Goal: Check status: Check status

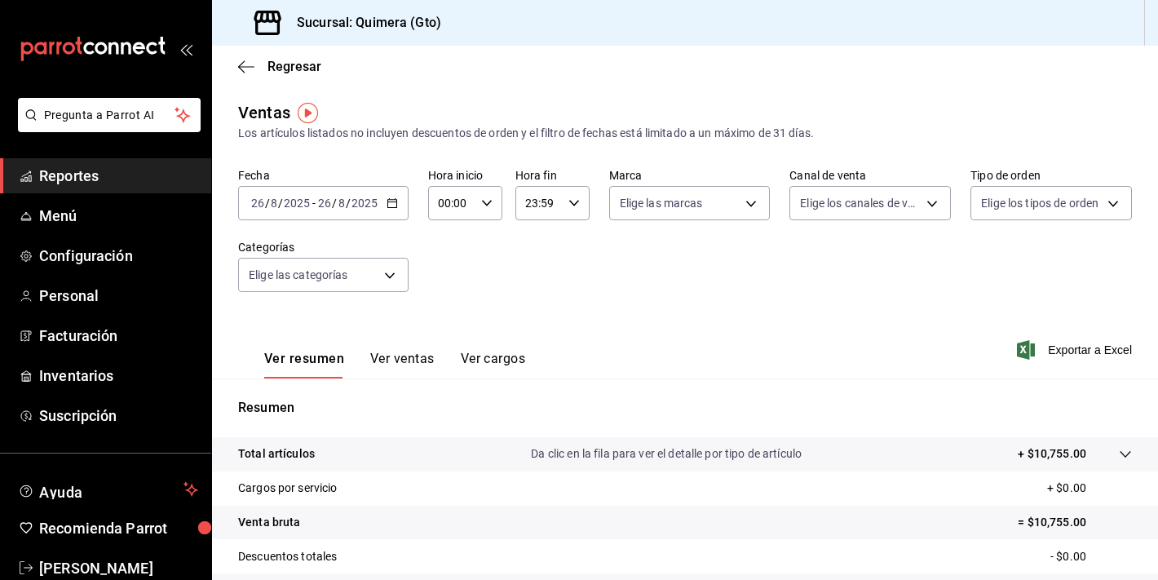
click at [138, 56] on icon "mailbox folders" at bounding box center [93, 49] width 147 height 24
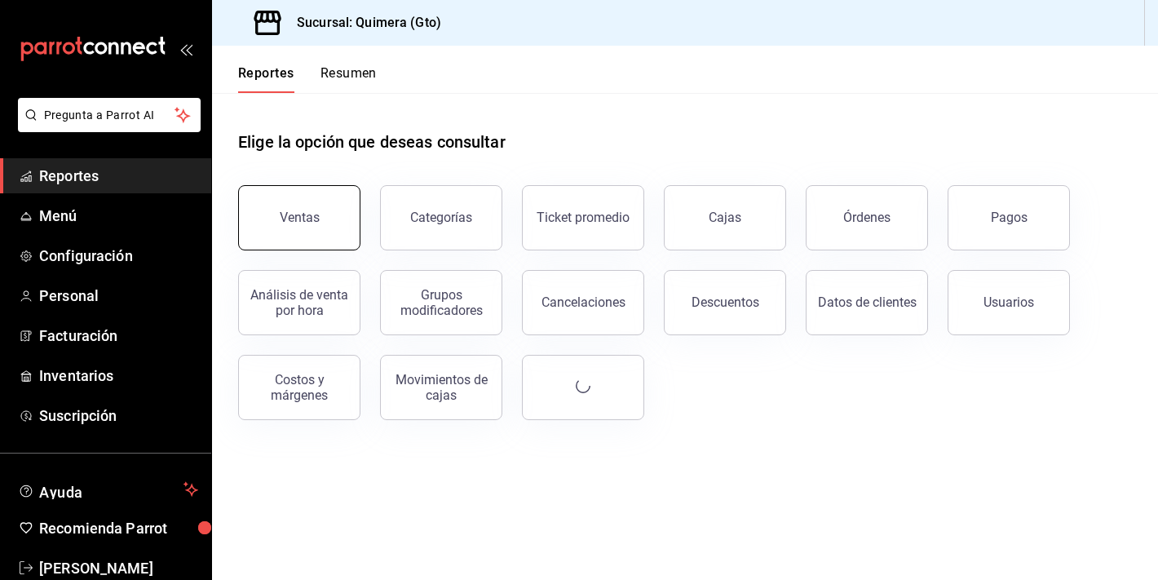
click at [300, 246] on button "Ventas" at bounding box center [299, 217] width 122 height 65
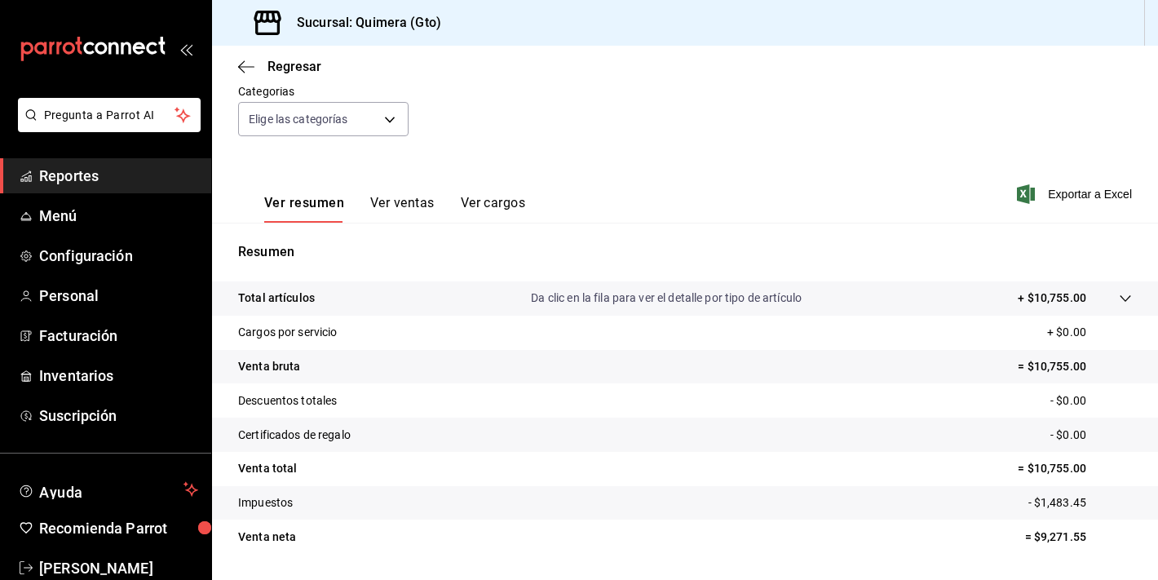
click at [409, 197] on button "Ver ventas" at bounding box center [402, 209] width 64 height 28
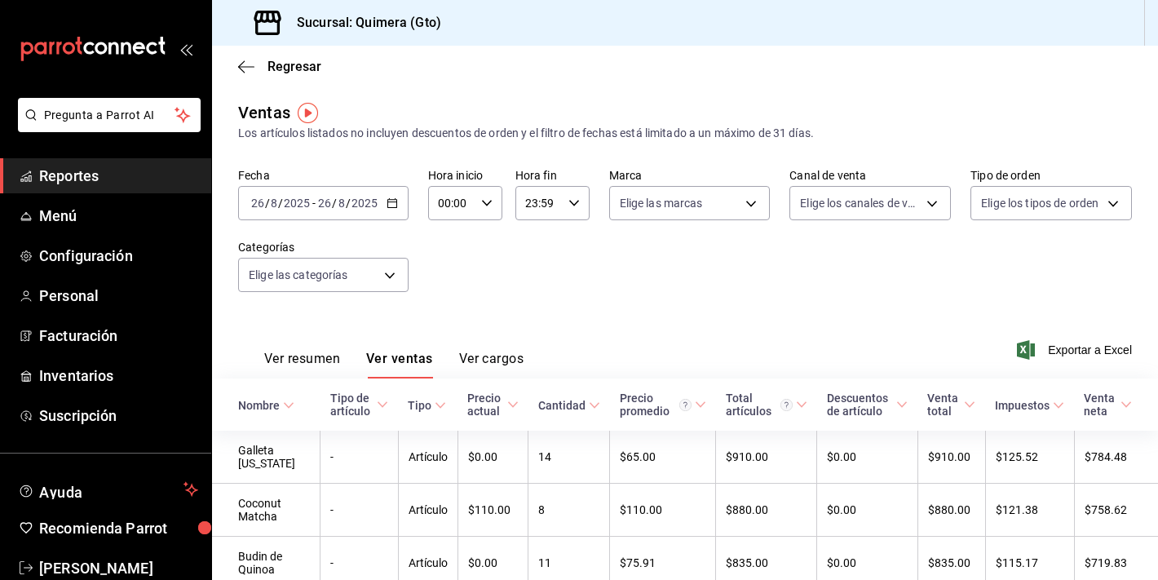
click at [294, 202] on input "2025" at bounding box center [297, 203] width 28 height 13
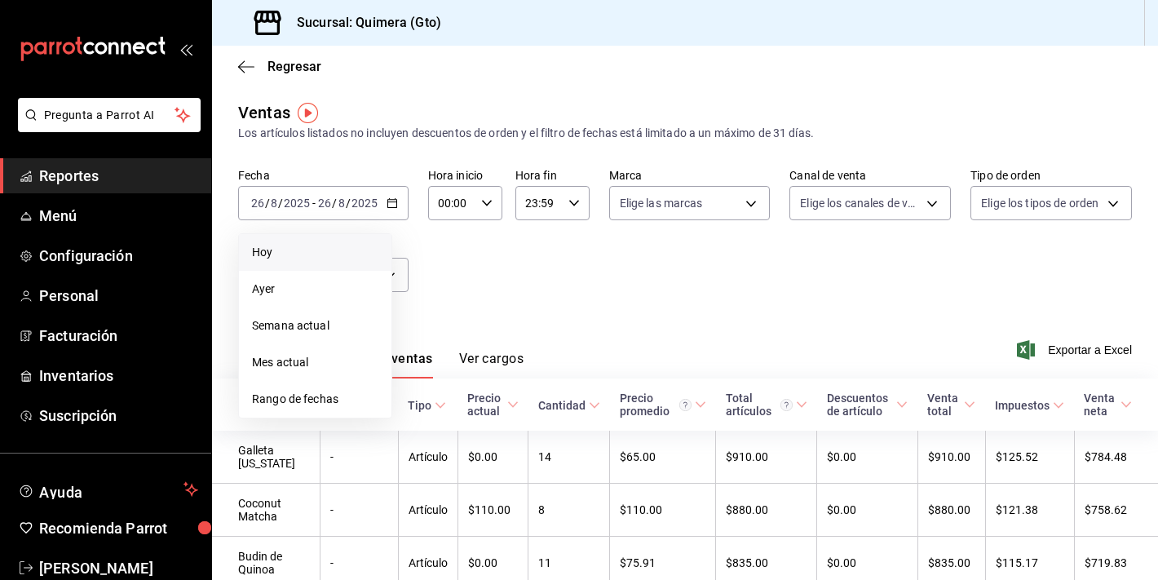
click at [330, 263] on li "Hoy" at bounding box center [315, 252] width 153 height 37
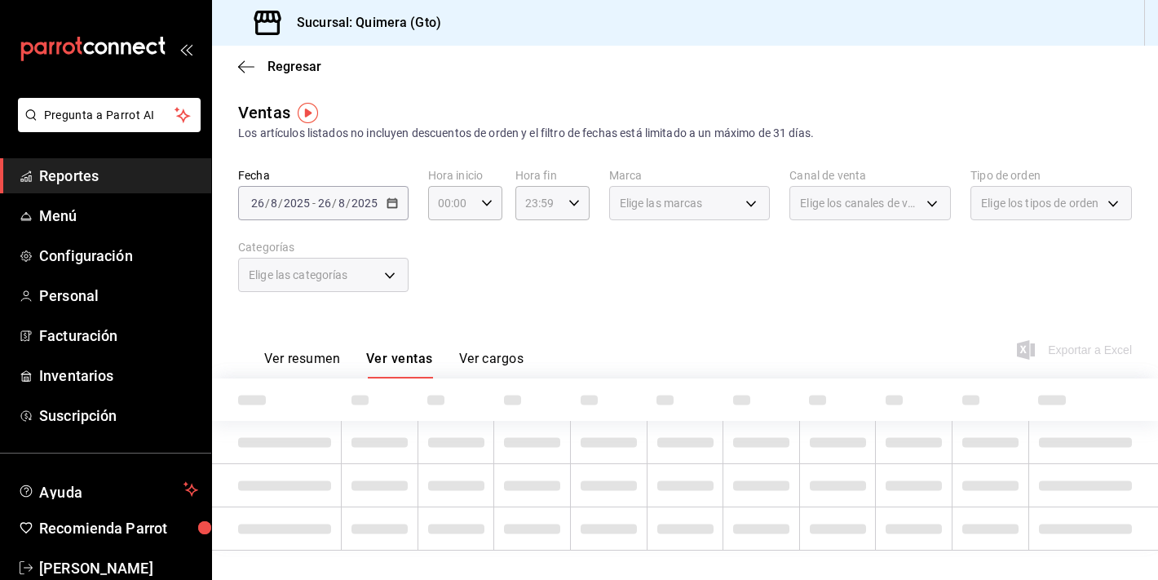
click at [371, 221] on div "Fecha [DATE] [DATE] - [DATE] [DATE] Hora inicio 00:00 Hora inicio Hora fin 23:5…" at bounding box center [685, 240] width 894 height 144
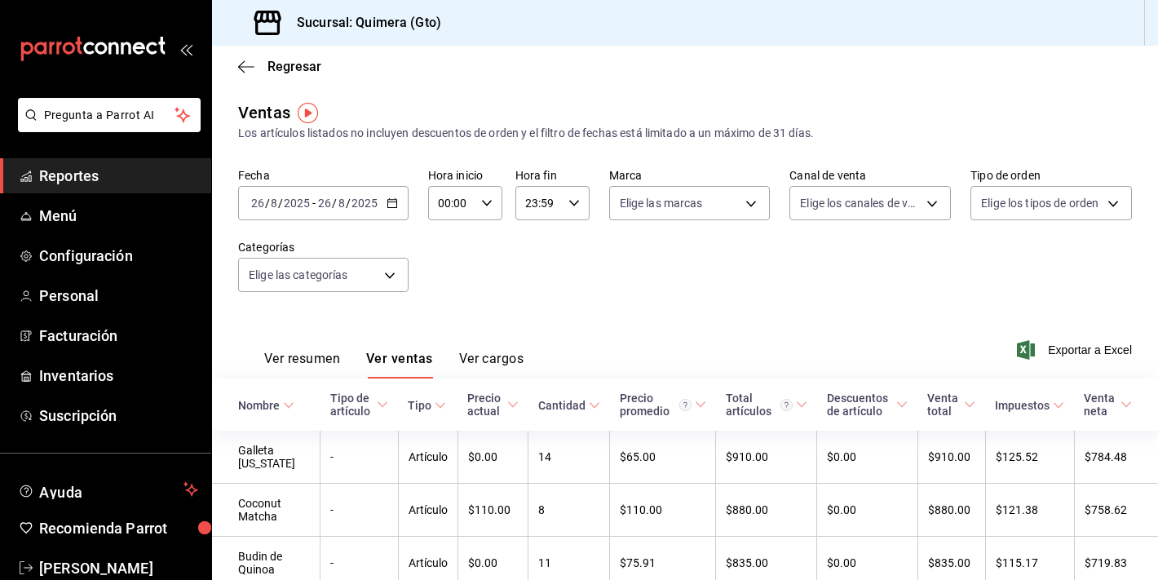
click at [374, 206] on input "2025" at bounding box center [365, 203] width 28 height 13
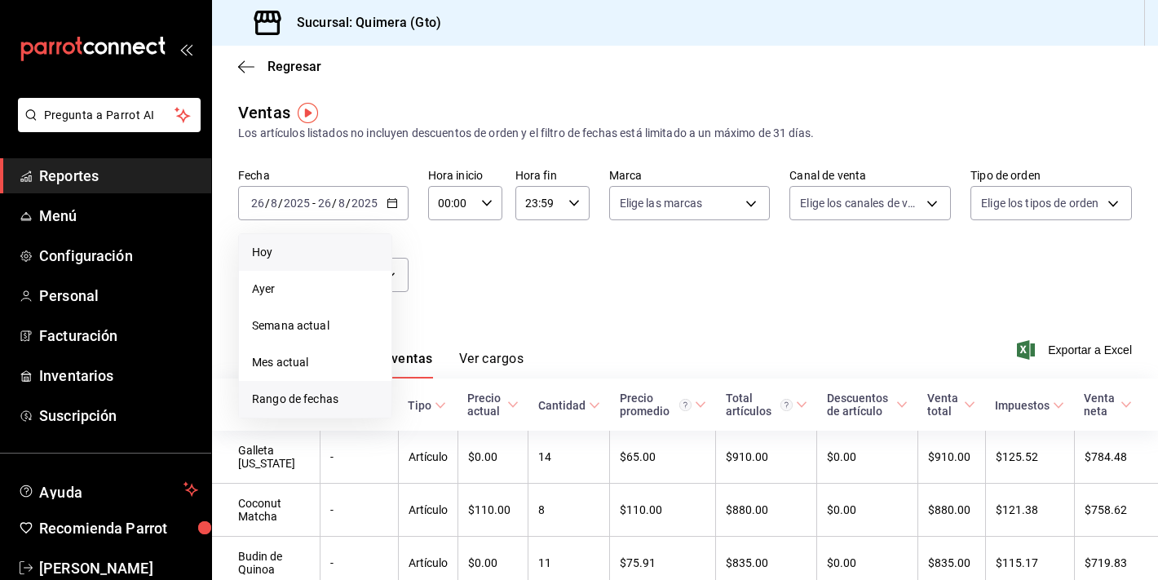
click at [377, 398] on span "Rango de fechas" at bounding box center [315, 399] width 126 height 17
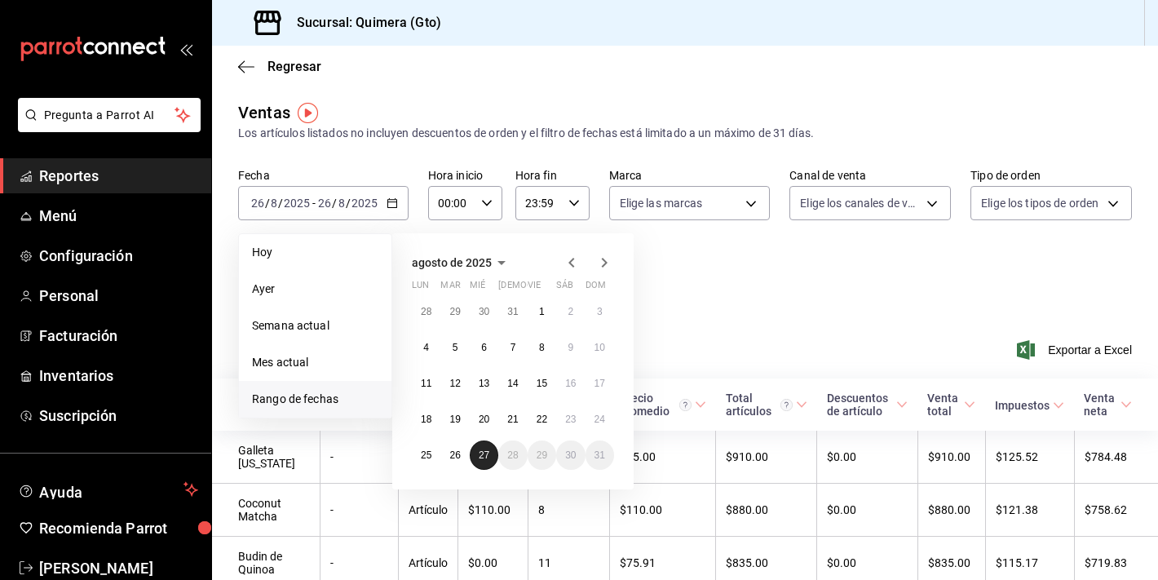
click at [489, 453] on abbr "27" at bounding box center [484, 454] width 11 height 11
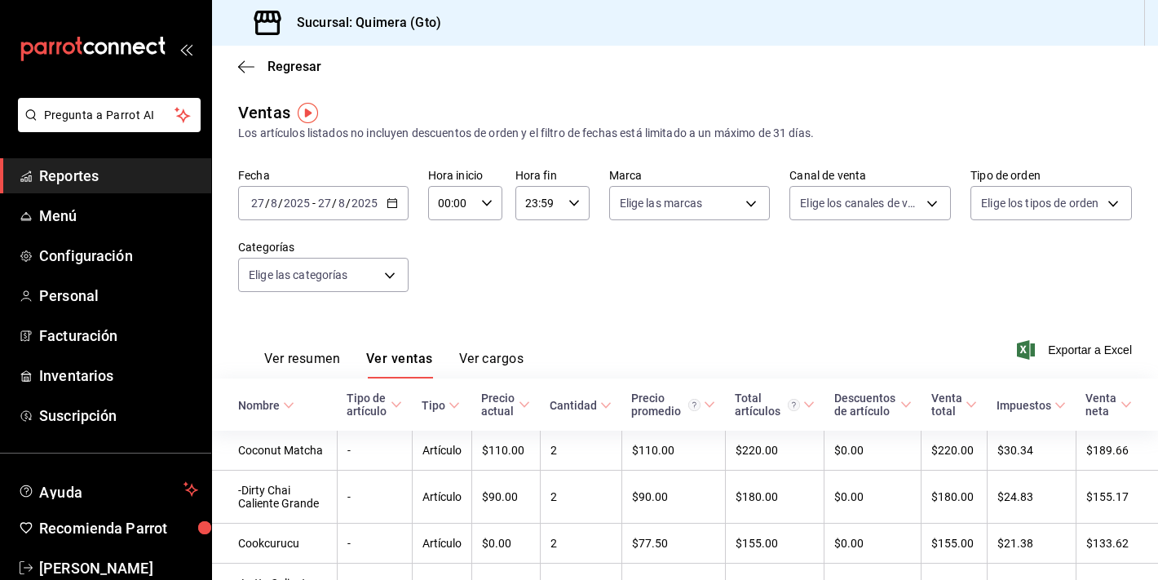
click at [292, 355] on button "Ver resumen" at bounding box center [302, 365] width 76 height 28
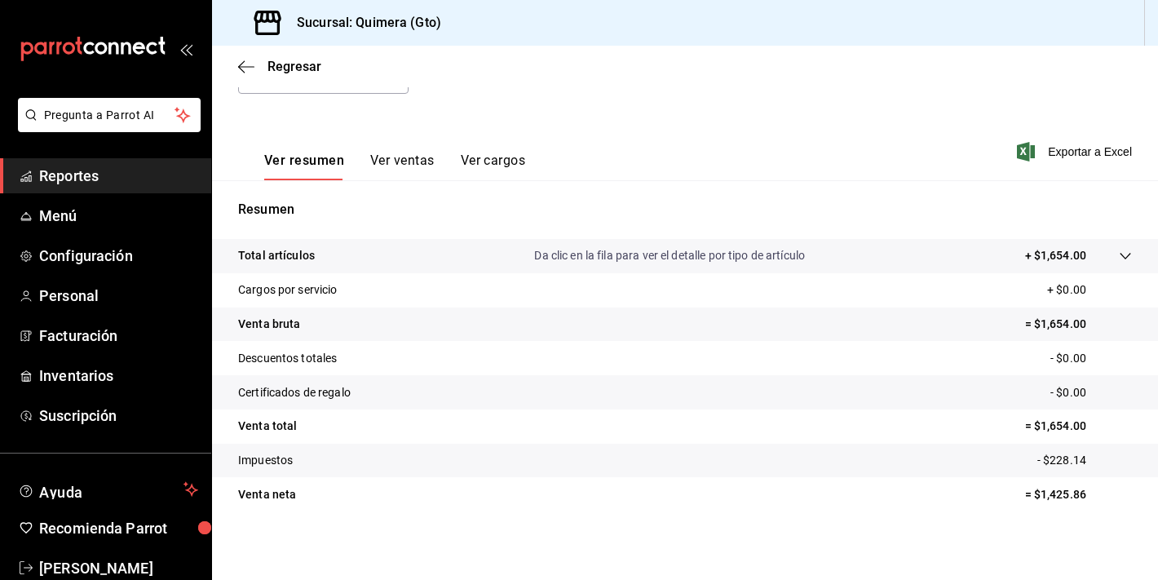
click at [417, 158] on button "Ver ventas" at bounding box center [402, 167] width 64 height 28
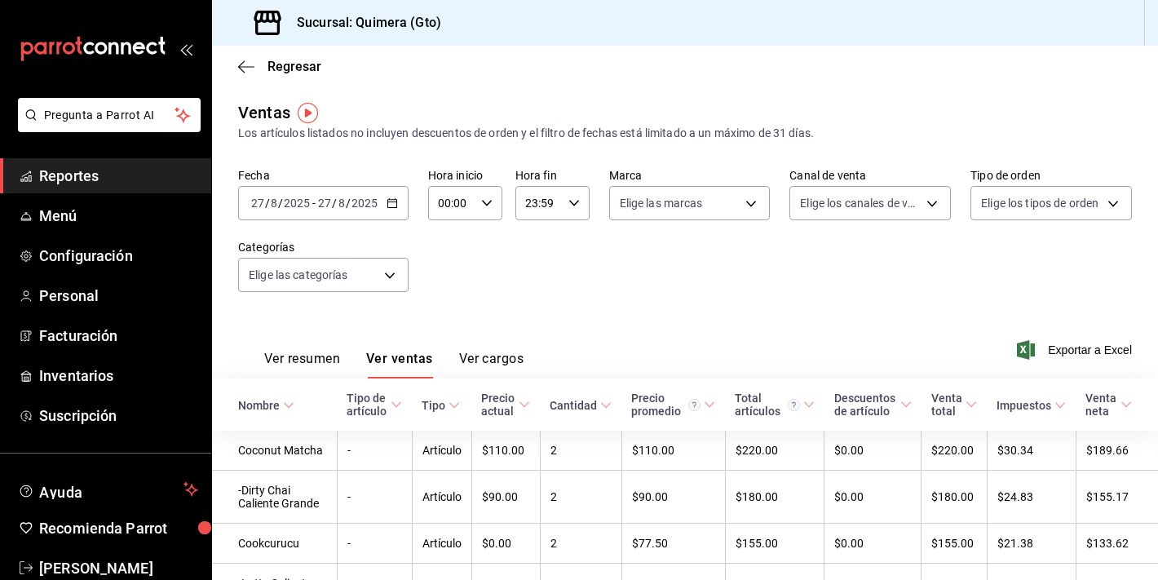
click at [380, 199] on div "[DATE] [DATE] - [DATE] [DATE]" at bounding box center [323, 203] width 170 height 34
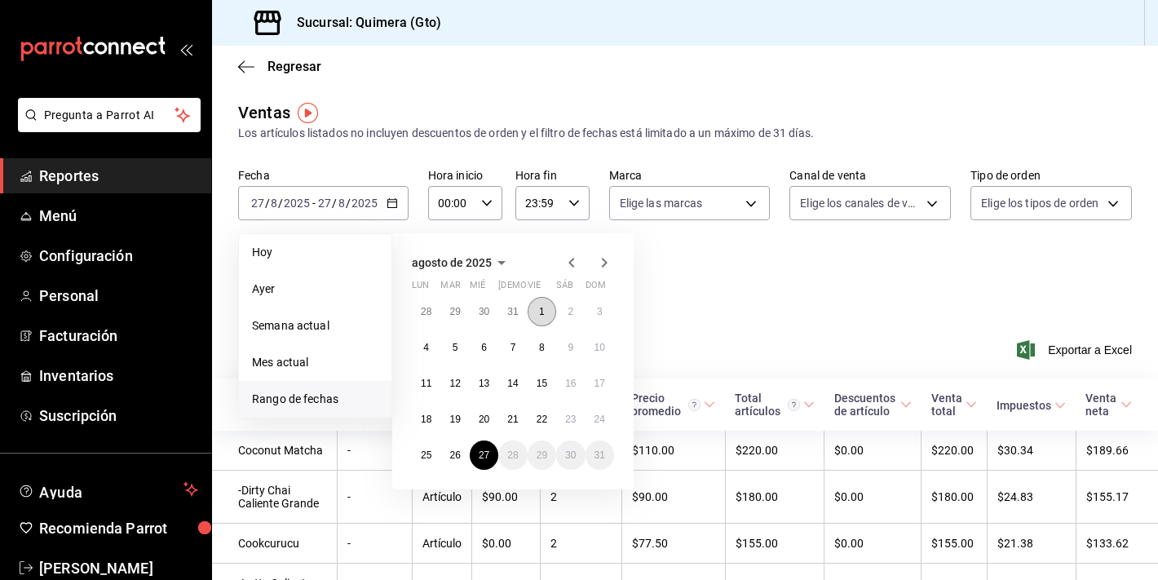
click at [554, 304] on button "1" at bounding box center [542, 311] width 29 height 29
click at [462, 455] on button "26" at bounding box center [454, 454] width 29 height 29
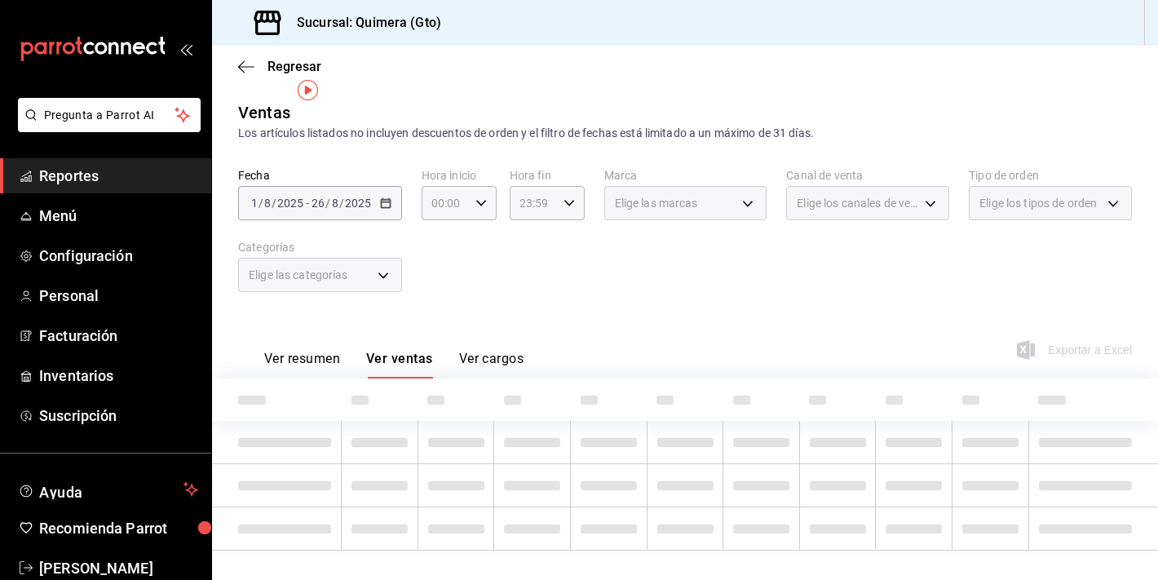
scroll to position [23, 0]
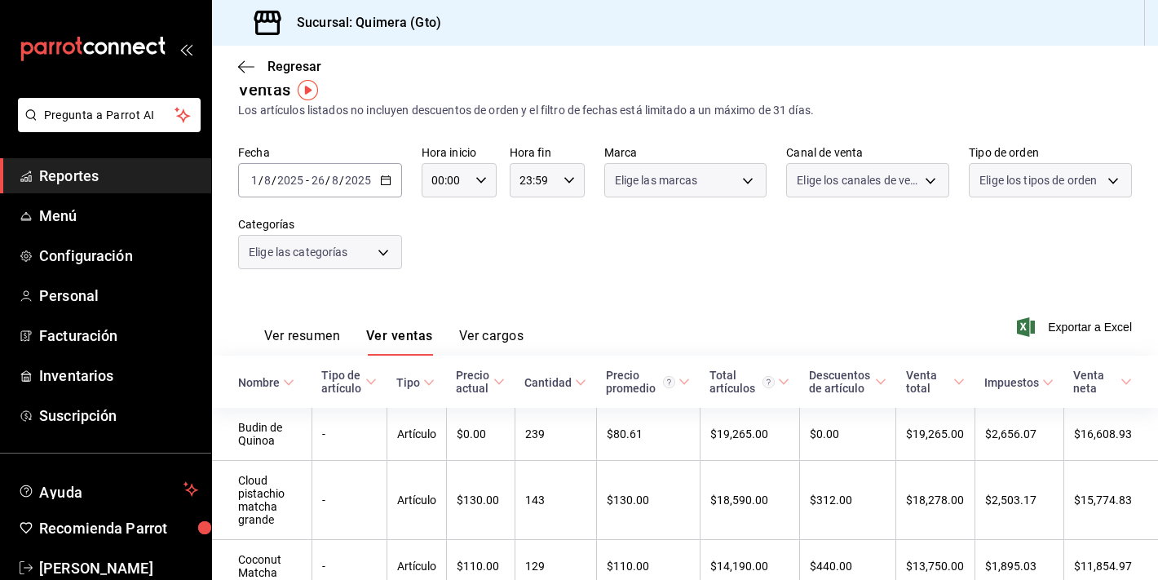
click at [312, 335] on button "Ver resumen" at bounding box center [302, 342] width 76 height 28
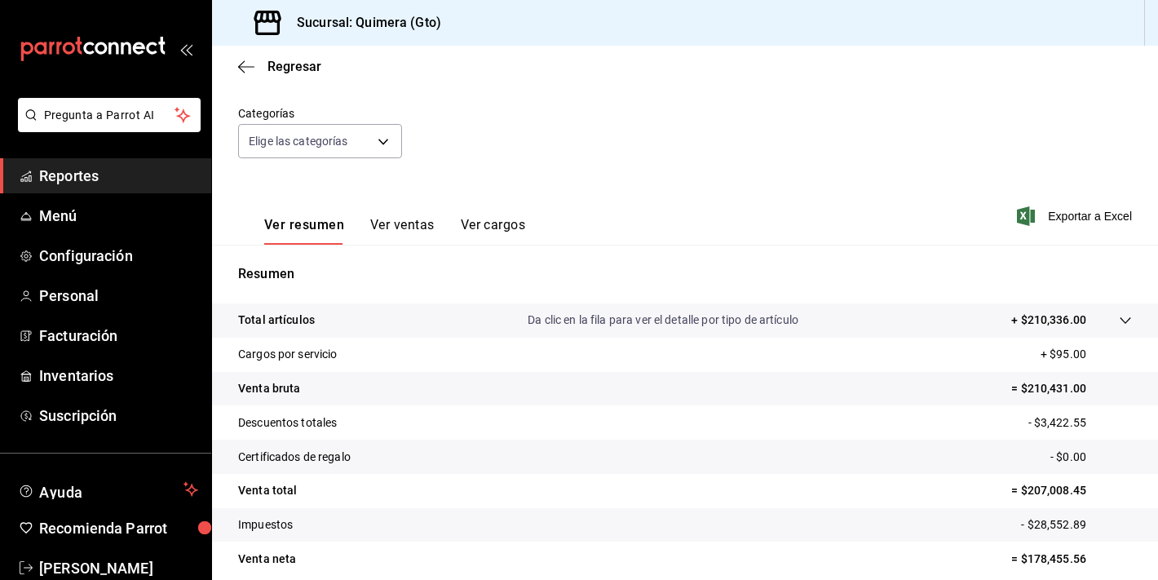
scroll to position [201, 0]
